Goal: Entertainment & Leisure: Browse casually

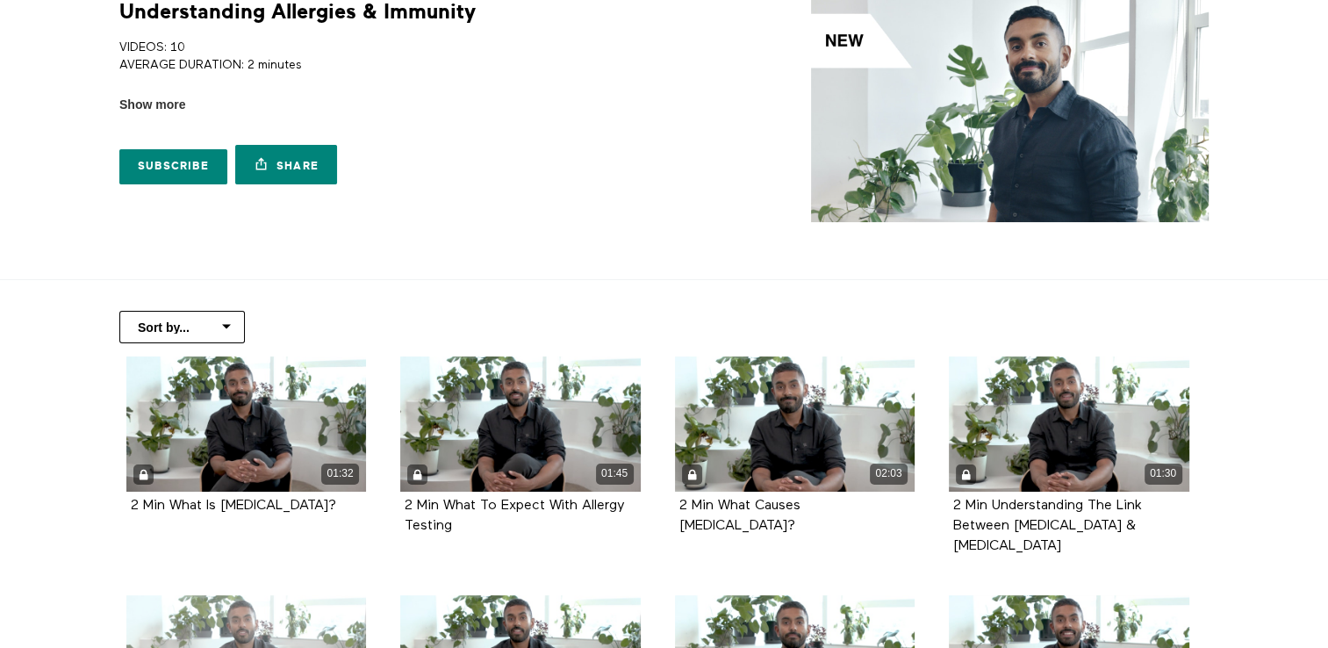
scroll to position [263, 0]
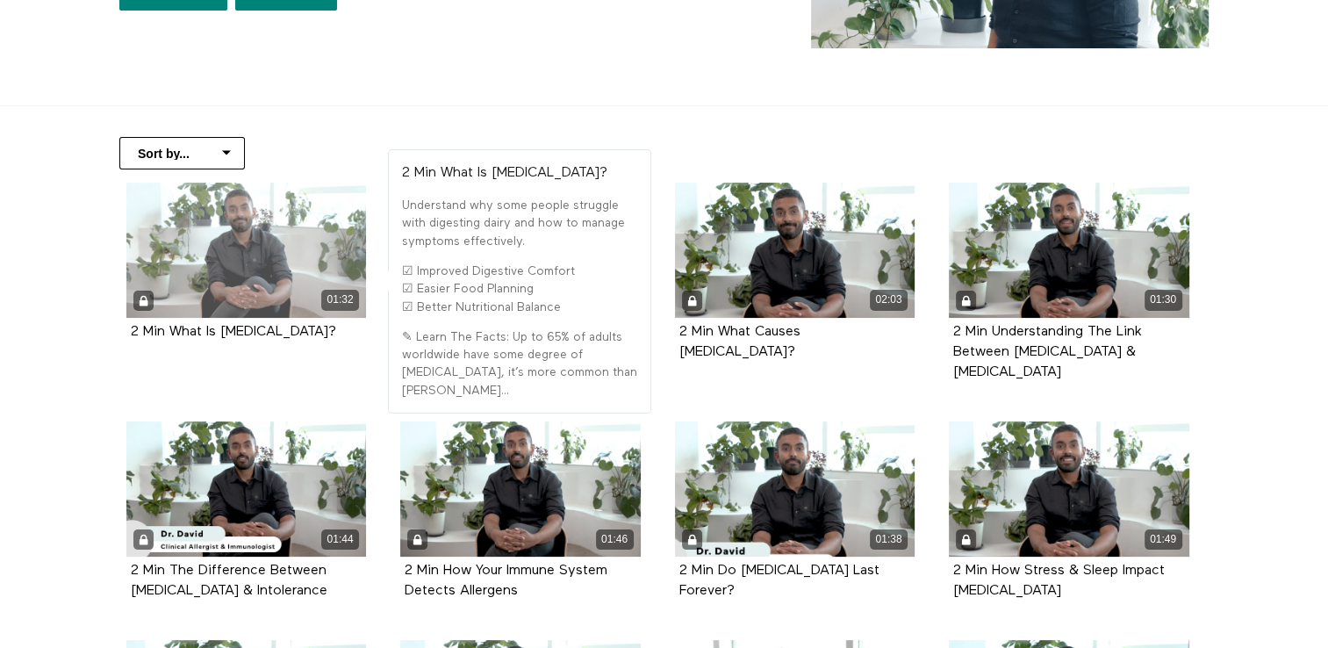
click at [228, 262] on div "01:32" at bounding box center [246, 250] width 240 height 135
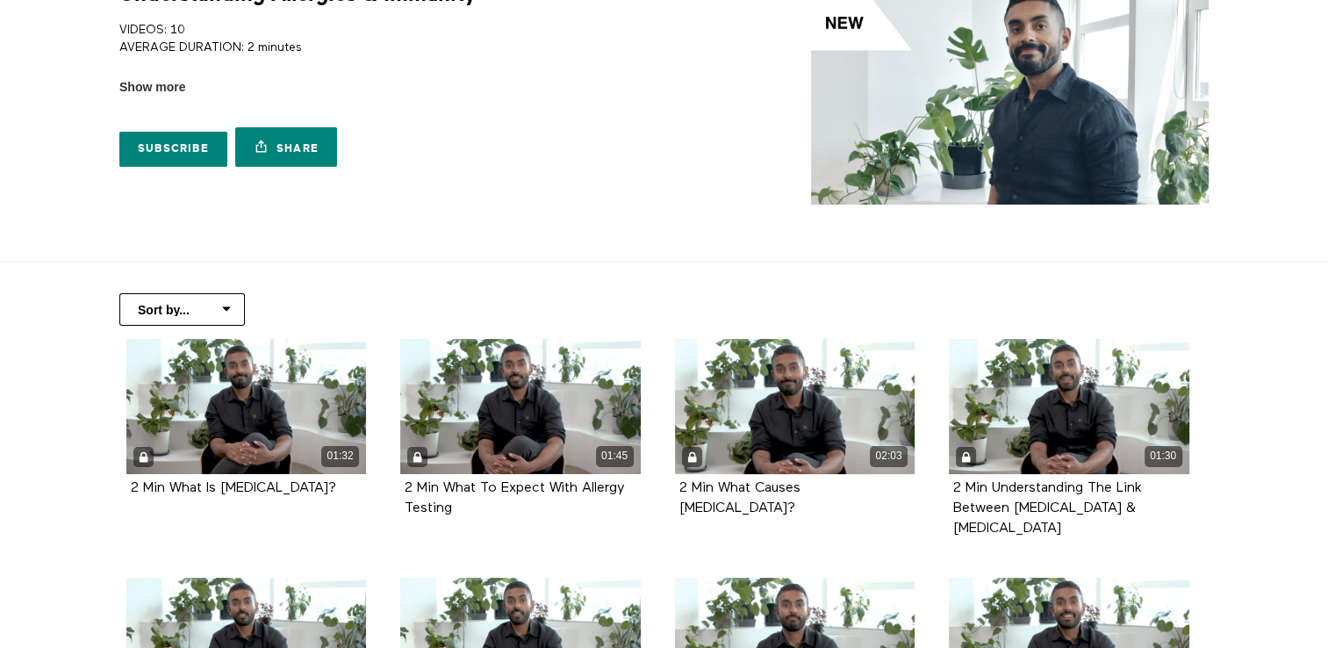
scroll to position [0, 0]
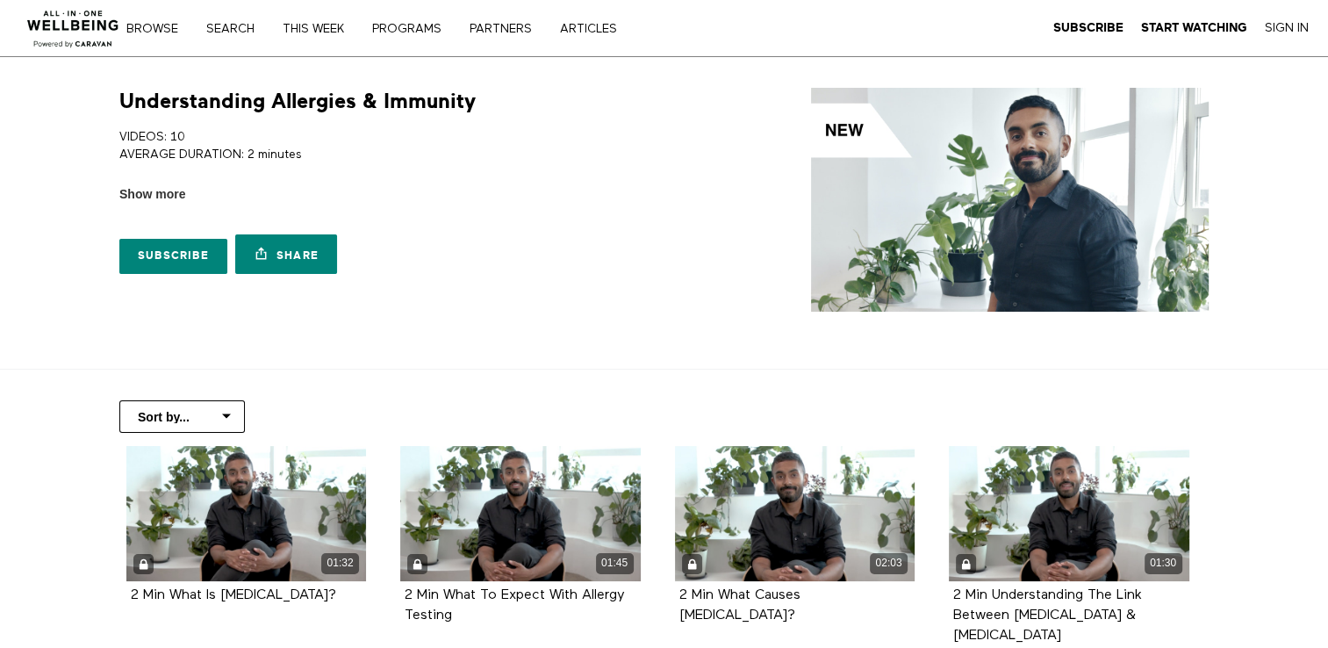
click at [165, 21] on div "Browse Search THIS WEEK PROGRAMS PARTNERS ARTICLES Subscribe Start Watching Sig…" at bounding box center [396, 28] width 514 height 14
click at [166, 26] on link "Browse" at bounding box center [158, 29] width 76 height 12
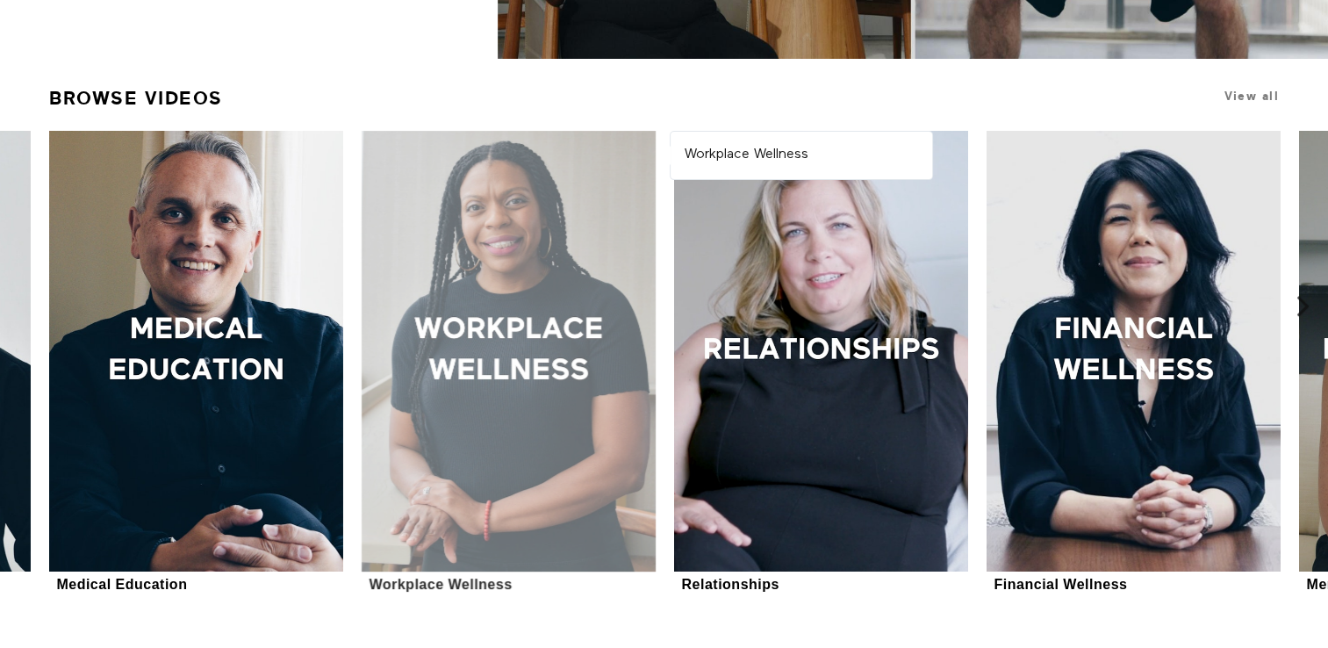
scroll to position [527, 0]
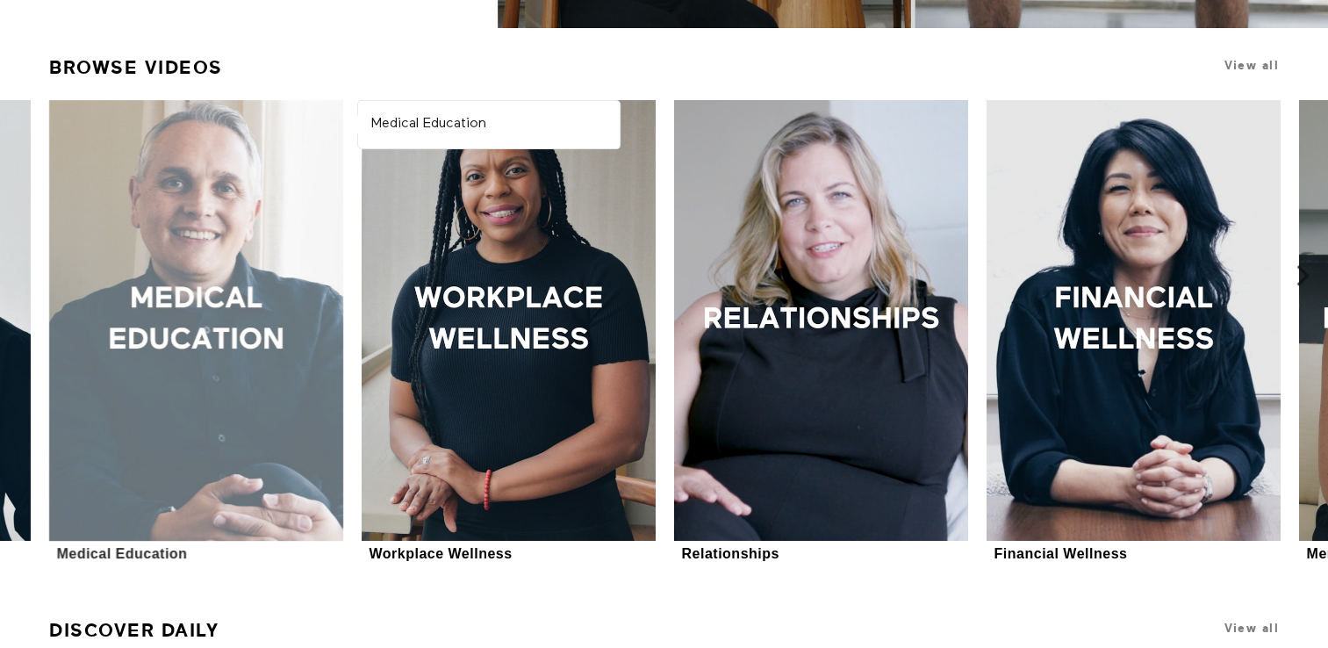
click at [164, 301] on div at bounding box center [196, 320] width 294 height 441
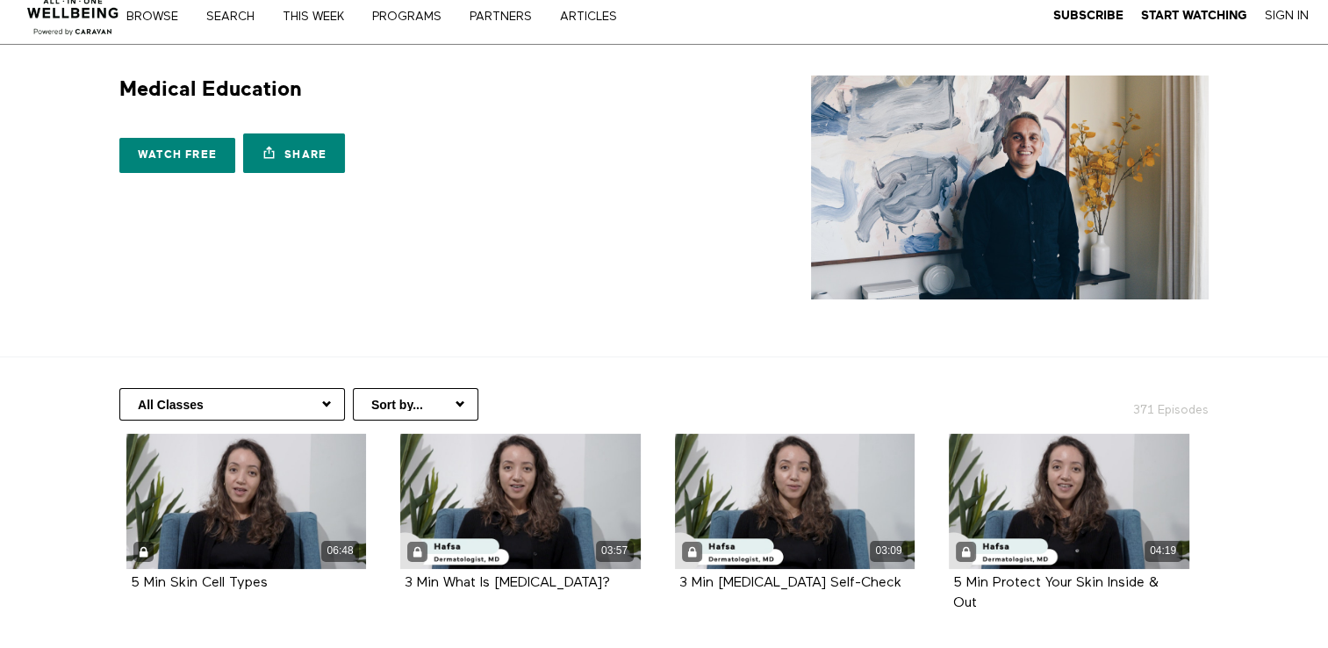
scroll to position [263, 0]
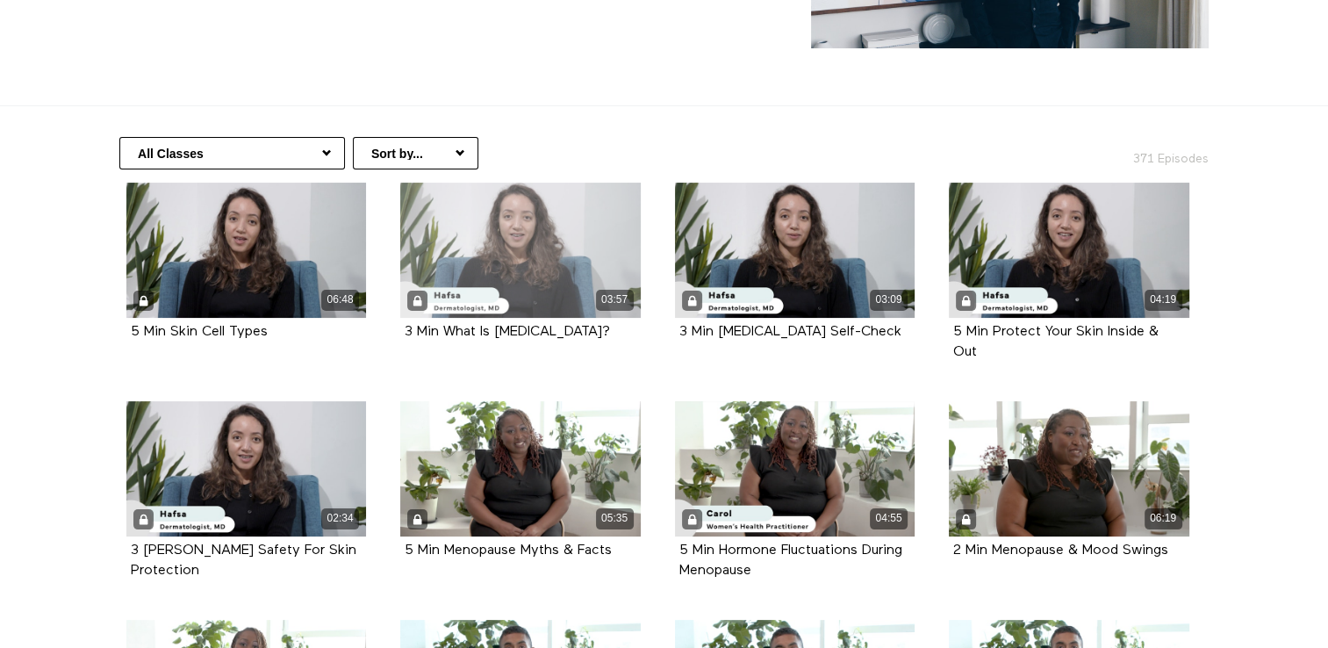
click at [541, 212] on div "03:57" at bounding box center [520, 250] width 240 height 135
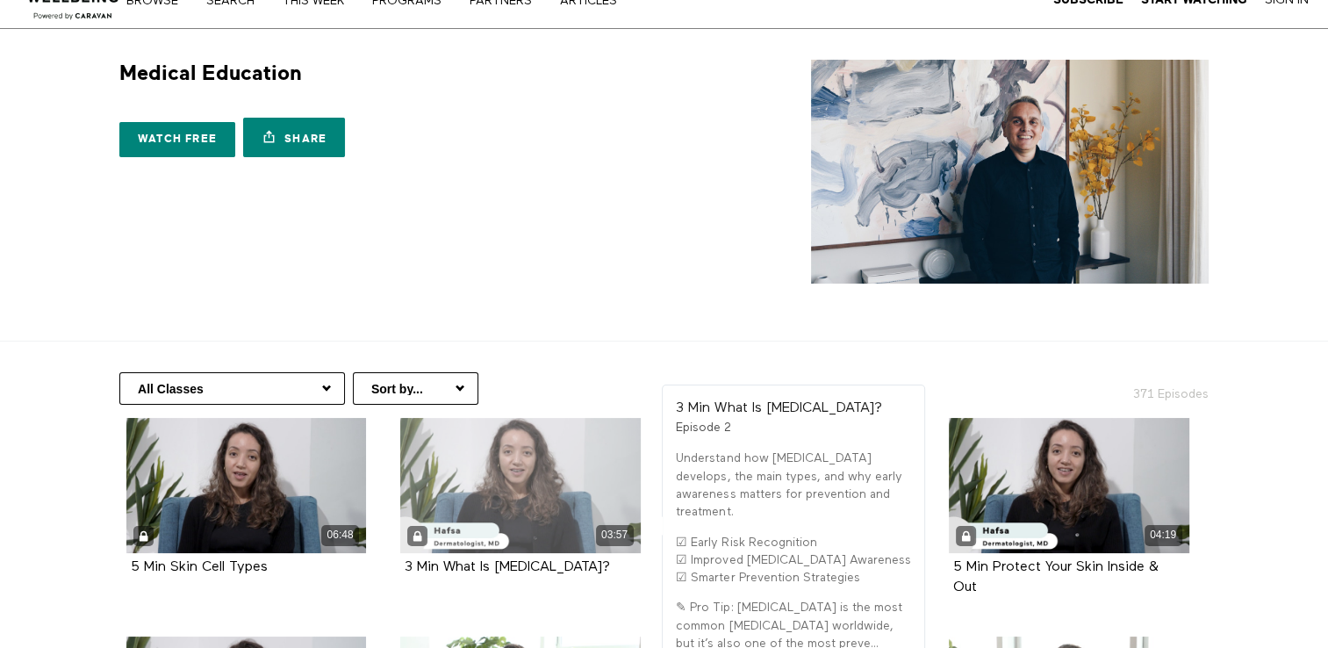
scroll to position [0, 0]
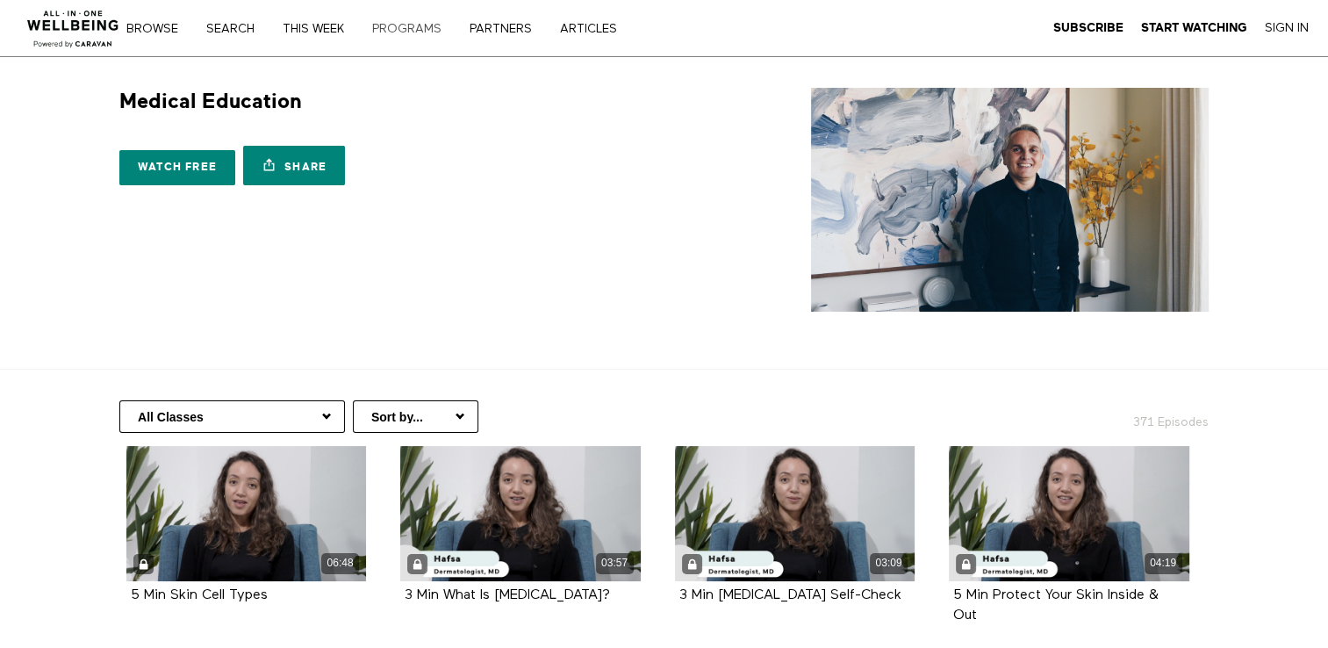
click at [428, 23] on link "PROGRAMS" at bounding box center [413, 29] width 94 height 12
click at [140, 23] on link "Browse" at bounding box center [158, 29] width 76 height 12
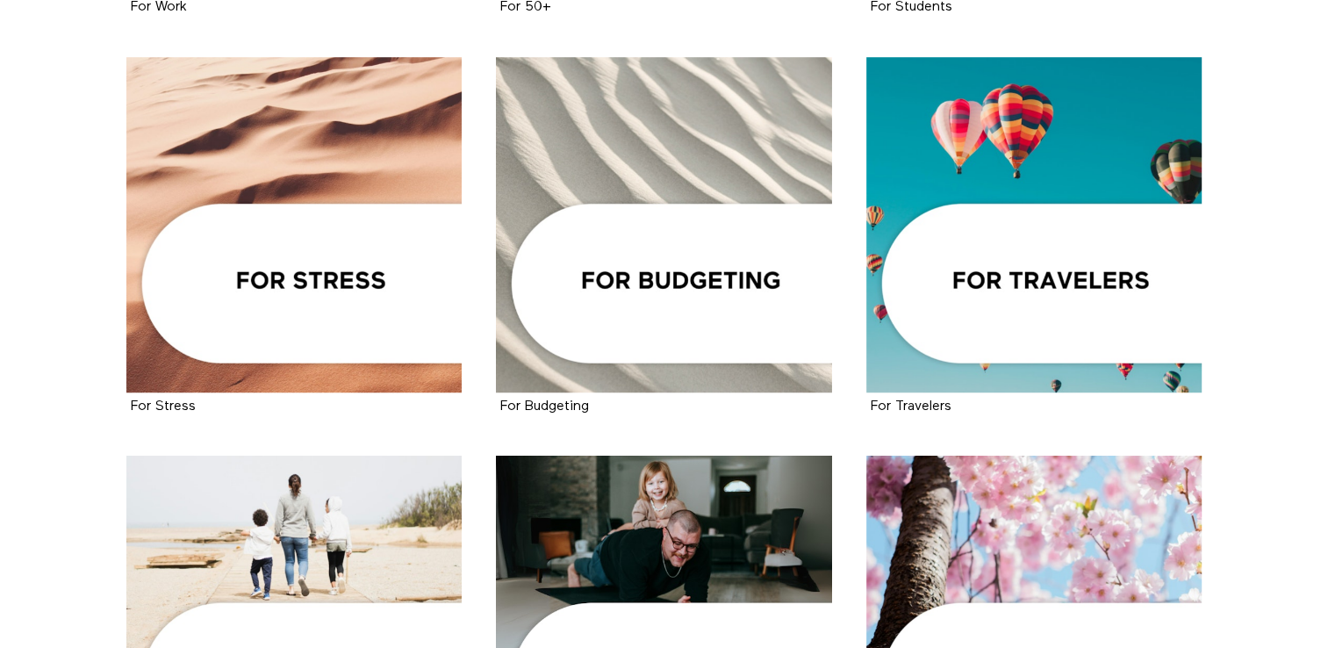
scroll to position [1229, 0]
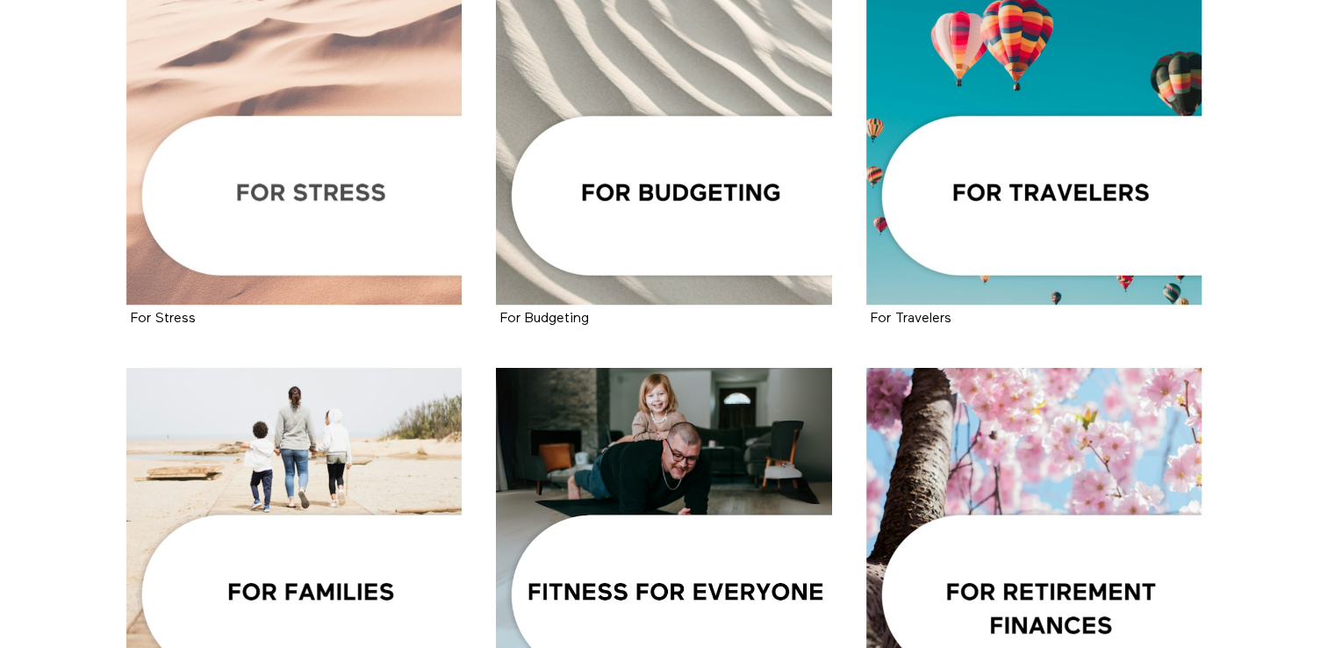
click at [346, 184] on div at bounding box center [294, 137] width 336 height 336
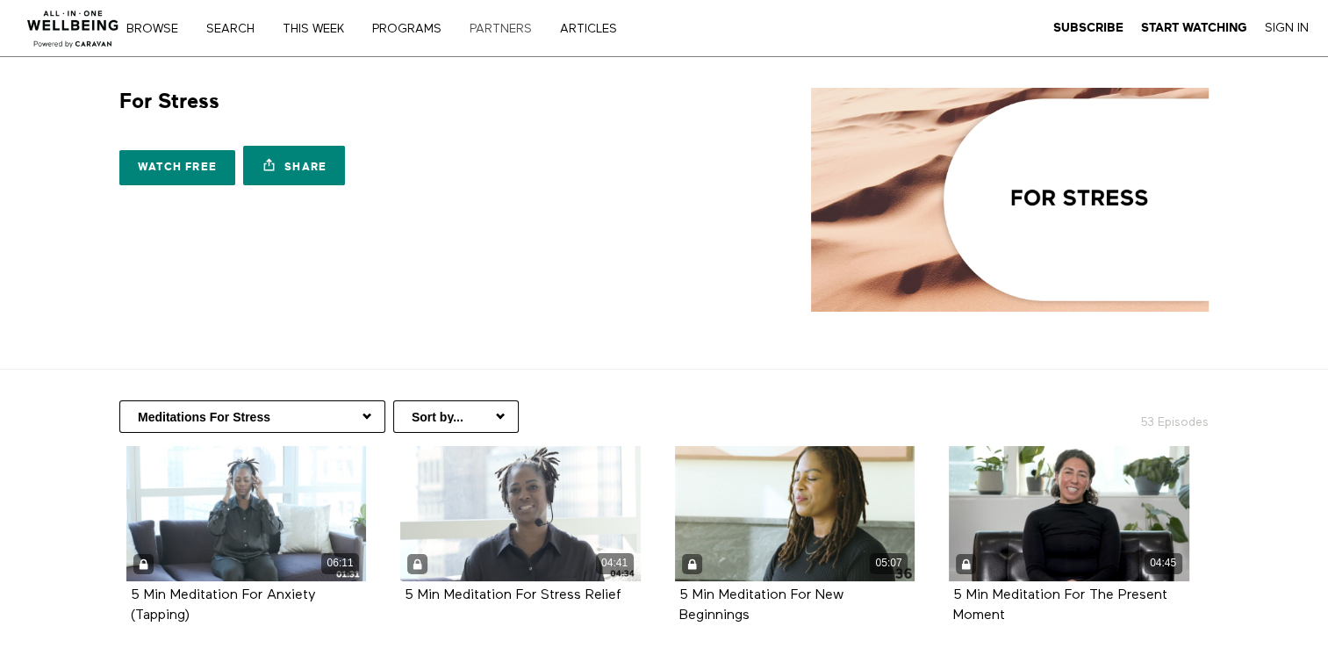
click at [501, 25] on link "PARTNERS" at bounding box center [506, 29] width 87 height 12
click at [590, 33] on link "ARTICLES" at bounding box center [595, 29] width 82 height 12
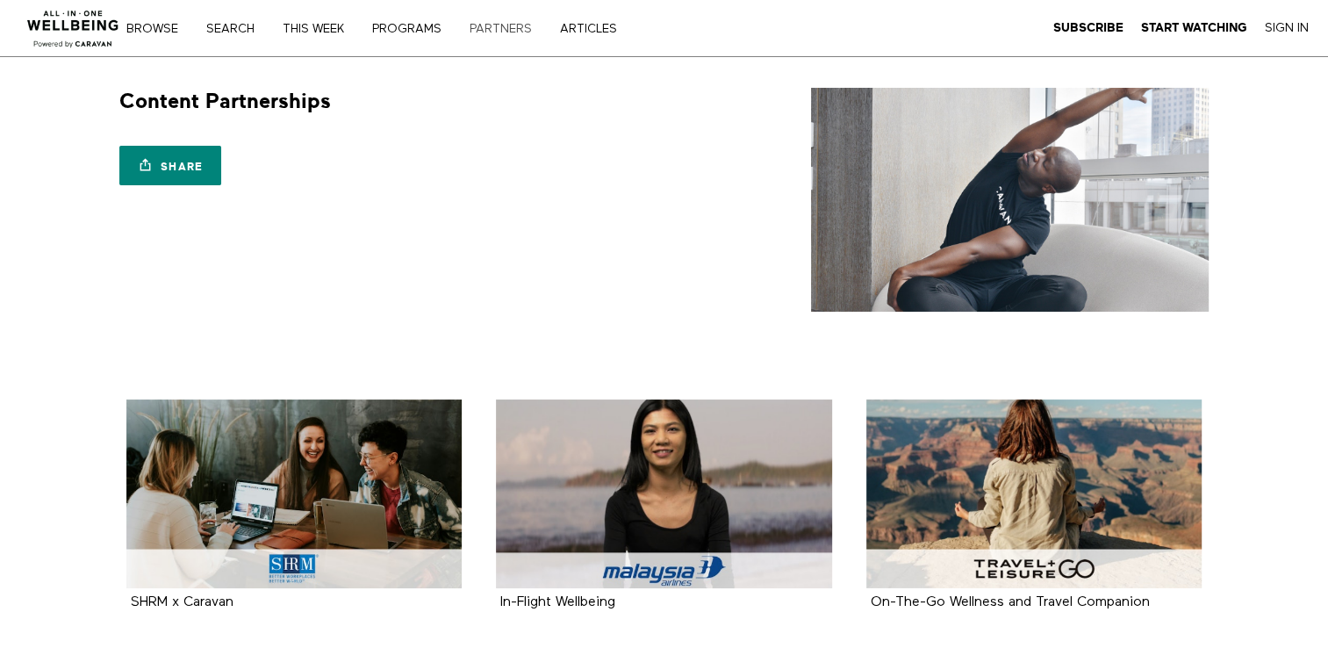
click at [495, 23] on link "PARTNERS" at bounding box center [506, 29] width 87 height 12
